Goal: Task Accomplishment & Management: Use online tool/utility

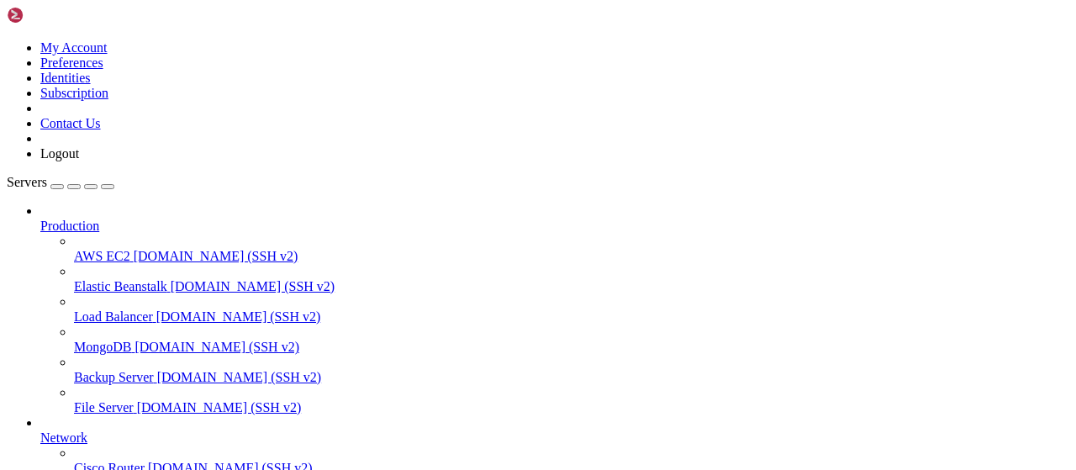
scroll to position [341, 0]
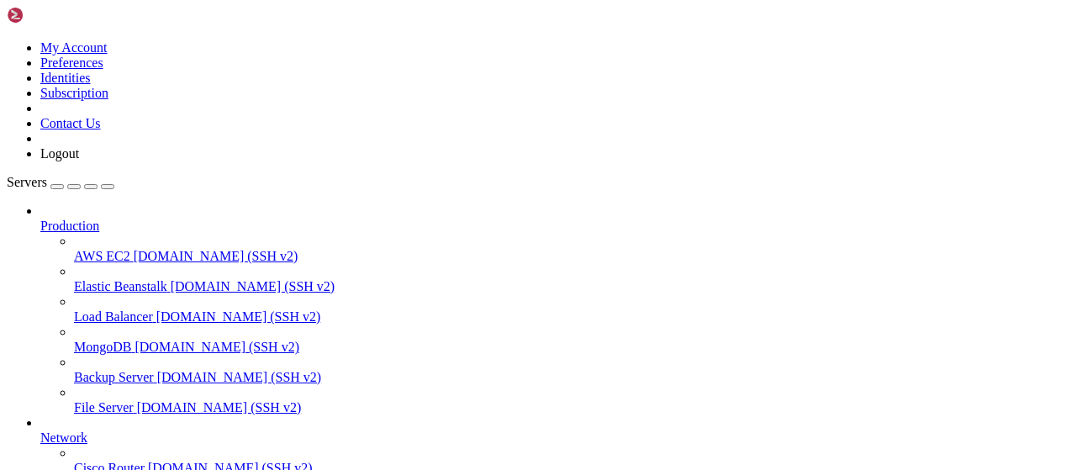
scroll to position [787, 0]
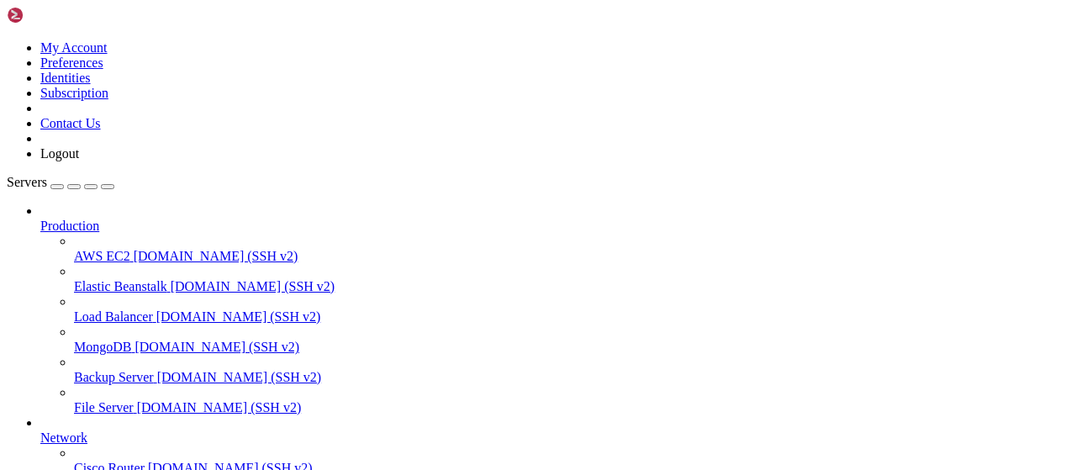
type input "/root/wastul/bypassing"
type textarea "except Exception as e: return f'An error occurred while bypassing Delta ({e})'"
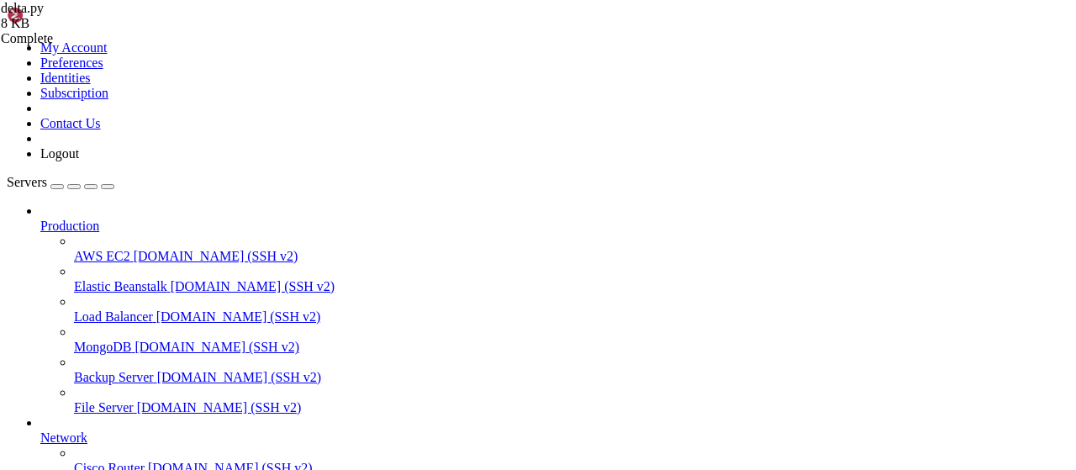
type input "/root/wastul"
paste textarea "[DOMAIN_NAME]"
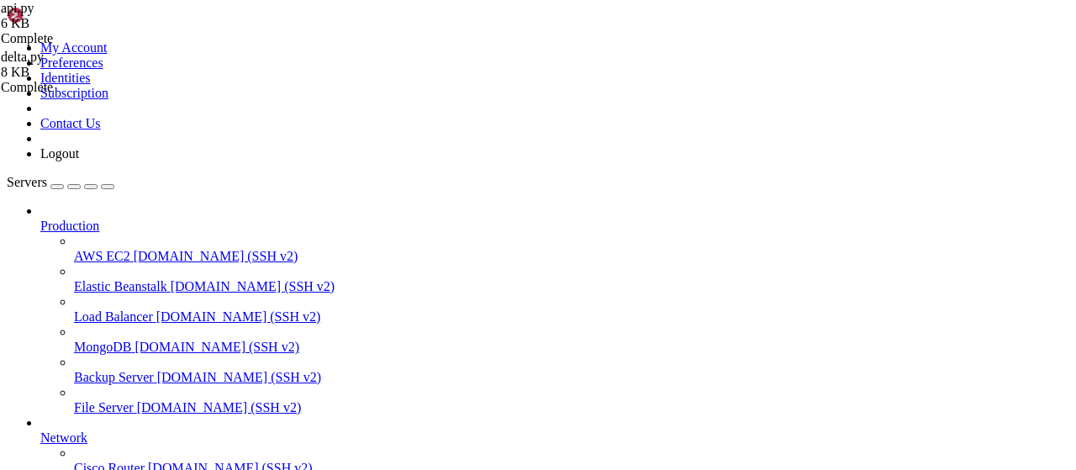
type textarea "plato=['[DOMAIN_NAME]','[DOMAIN_NAME]','[DOMAIN_NAME]','[DOMAIN_NAME]']"
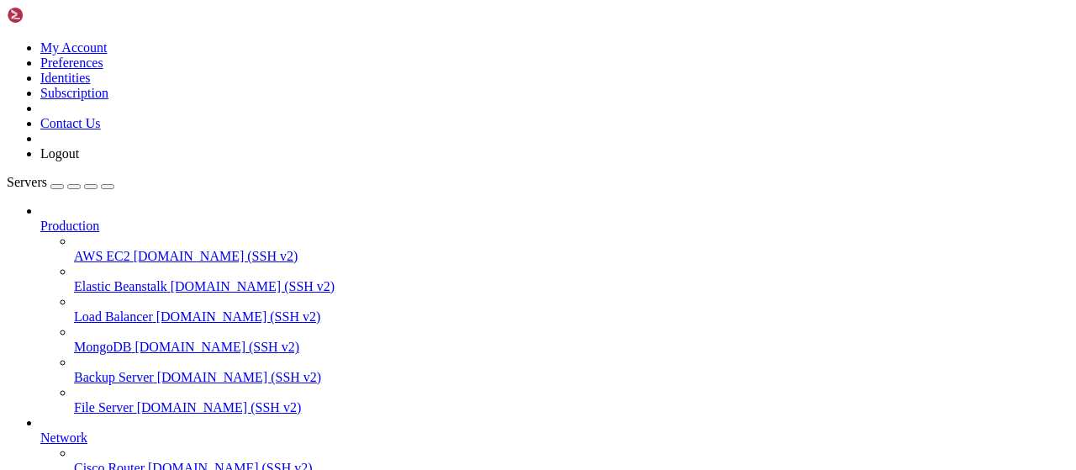
type input "/root/bot-bypass"
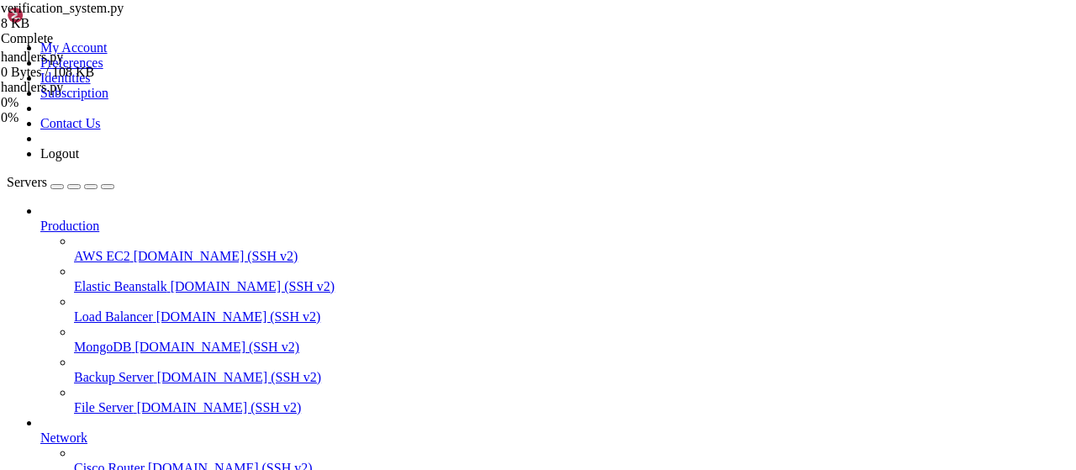
drag, startPoint x: 926, startPoint y: 59, endPoint x: 414, endPoint y: 66, distance: 511.8
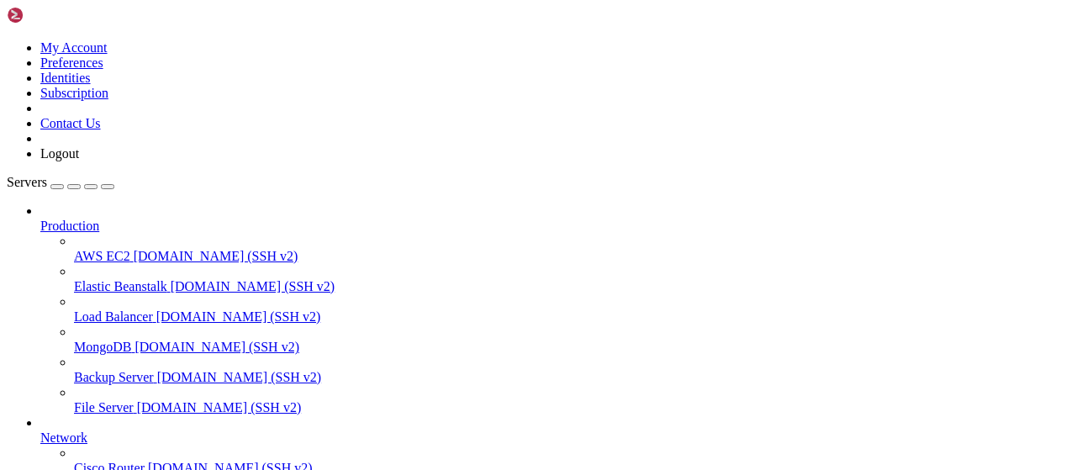
type input "/root/autopostexe"
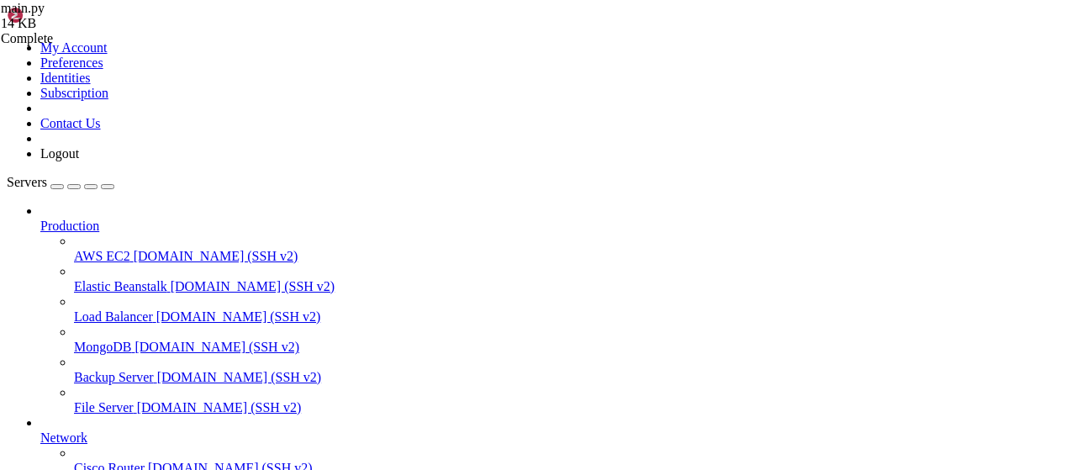
type textarea "if __name__ == "__main__": [DOMAIN_NAME](main())"
paste textarea "[DOMAIN_NAME](main())"
type textarea "[DOMAIN_NAME](main())"
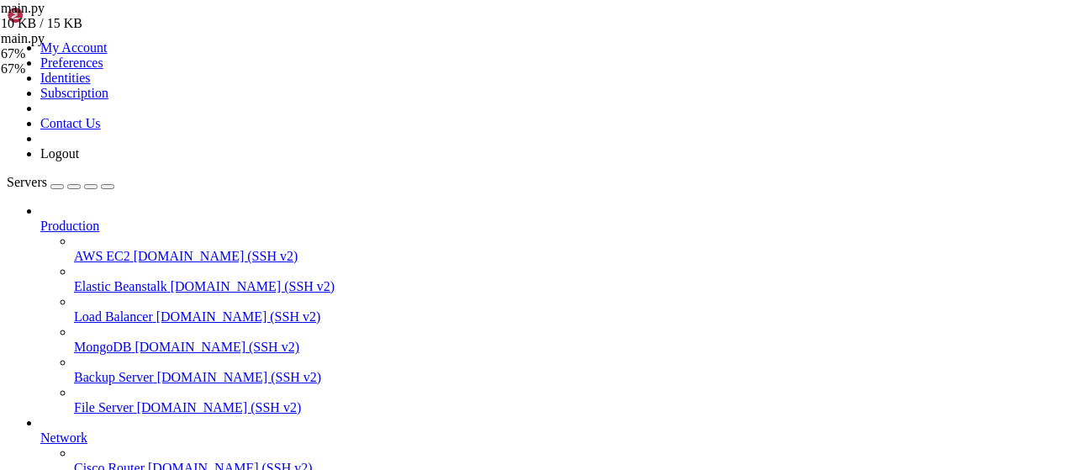
drag, startPoint x: 250, startPoint y: 21, endPoint x: 401, endPoint y: 73, distance: 160.0
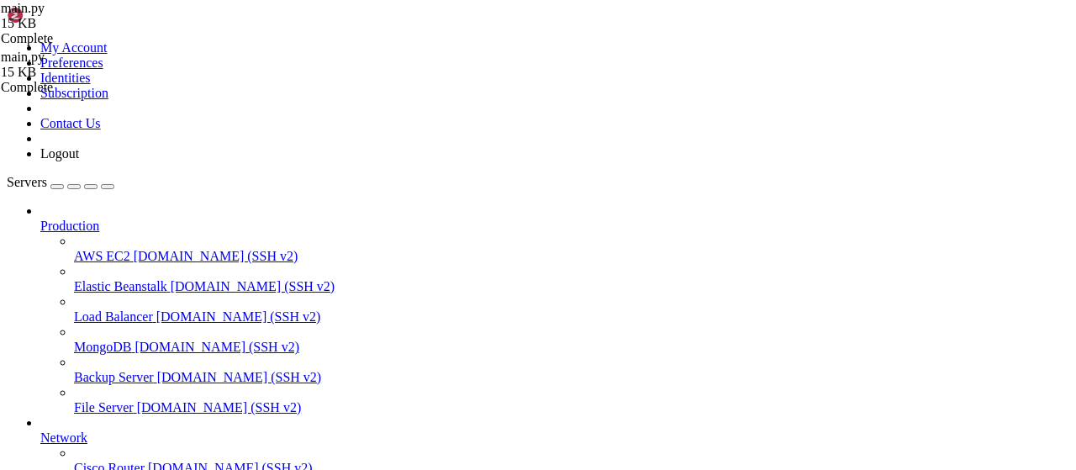
scroll to position [1286, 0]
